Goal: Entertainment & Leisure: Consume media (video, audio)

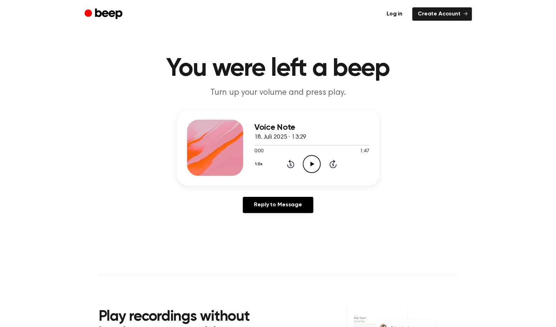
click at [311, 163] on icon at bounding box center [312, 164] width 4 height 5
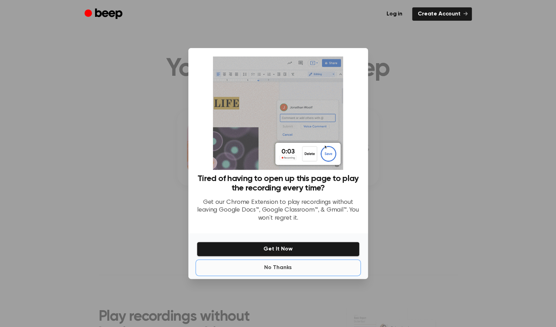
click at [285, 267] on button "No Thanks" at bounding box center [278, 267] width 163 height 14
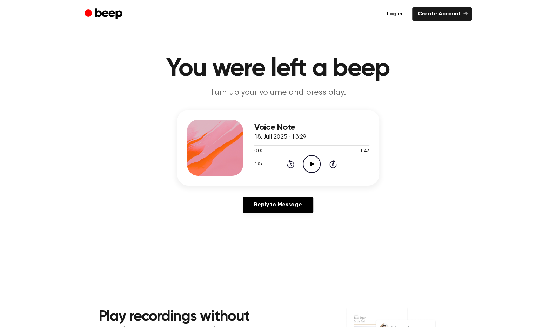
click at [308, 157] on icon "Play Audio" at bounding box center [311, 164] width 18 height 18
click at [311, 165] on icon "Pause Audio" at bounding box center [311, 164] width 18 height 18
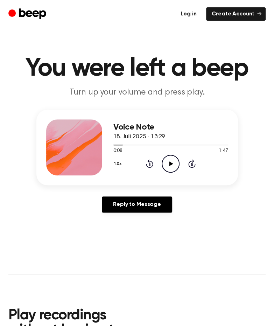
click at [171, 163] on icon at bounding box center [172, 164] width 4 height 5
click at [175, 162] on icon "Pause Audio" at bounding box center [171, 164] width 18 height 18
click at [163, 160] on circle at bounding box center [170, 163] width 17 height 17
click at [209, 144] on div at bounding box center [171, 145] width 115 height 6
click at [202, 143] on div at bounding box center [171, 145] width 115 height 6
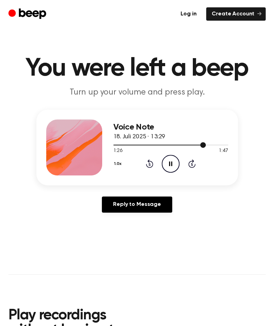
click at [199, 143] on div at bounding box center [171, 145] width 115 height 6
click at [197, 143] on div at bounding box center [171, 145] width 115 height 6
